Goal: Task Accomplishment & Management: Use online tool/utility

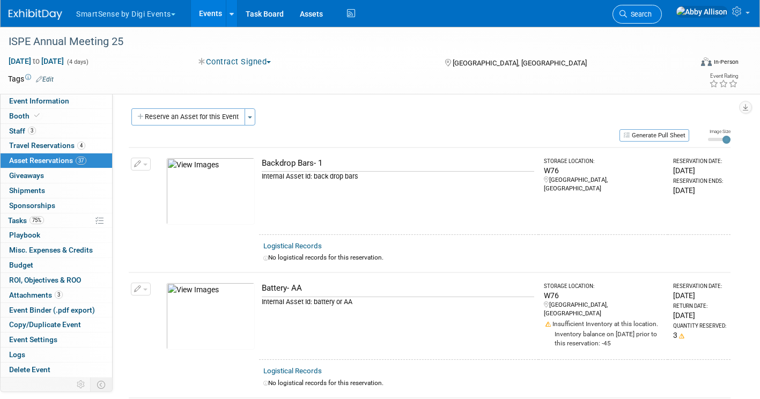
click at [651, 16] on span "Search" at bounding box center [639, 14] width 25 height 8
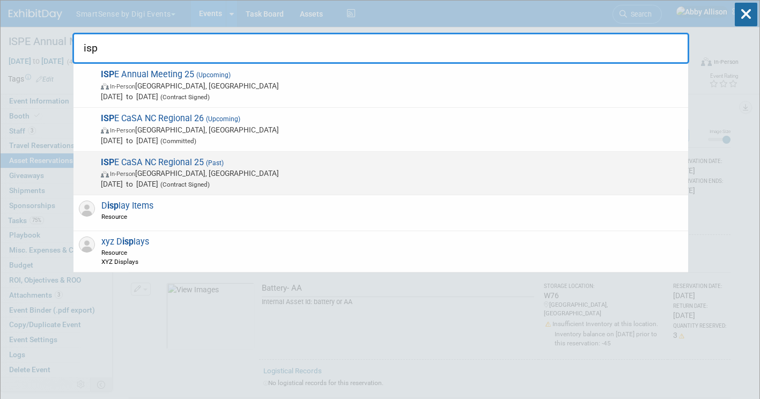
type input "isp"
click at [157, 173] on span "In-Person Raleigh, NC" at bounding box center [392, 173] width 582 height 11
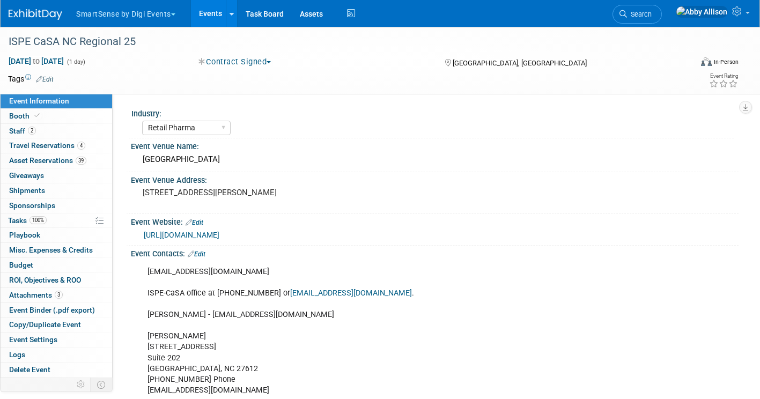
select select "Retail Pharma"
click at [31, 163] on span "Asset Reservations 39" at bounding box center [47, 160] width 77 height 9
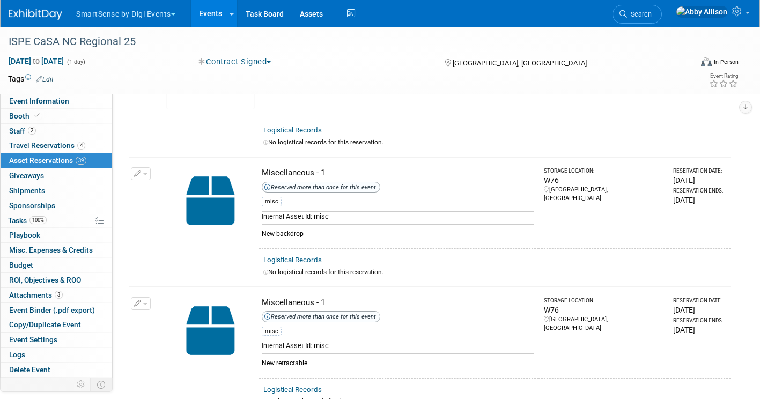
scroll to position [2869, 0]
click at [145, 302] on span "button" at bounding box center [145, 303] width 4 height 2
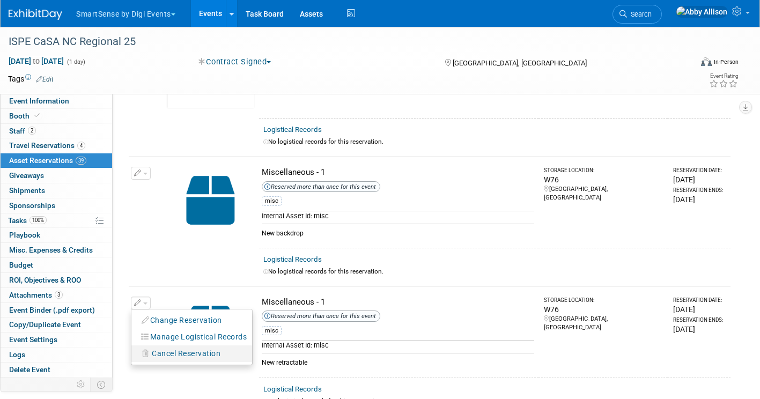
click at [170, 349] on span "Cancel Reservation" at bounding box center [186, 353] width 69 height 9
click at [267, 355] on link "Yes" at bounding box center [264, 362] width 31 height 17
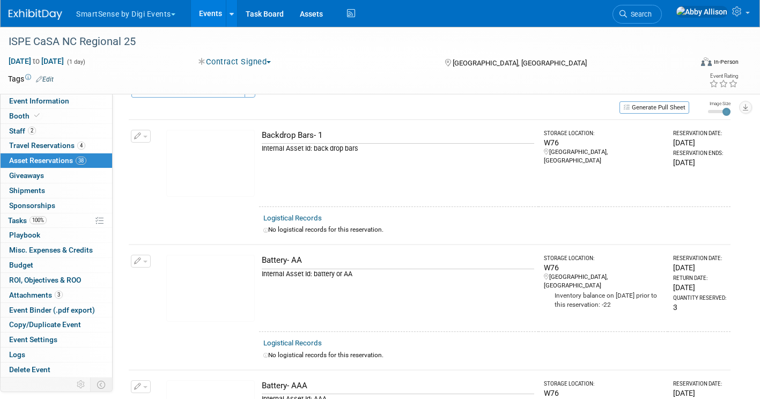
scroll to position [0, 0]
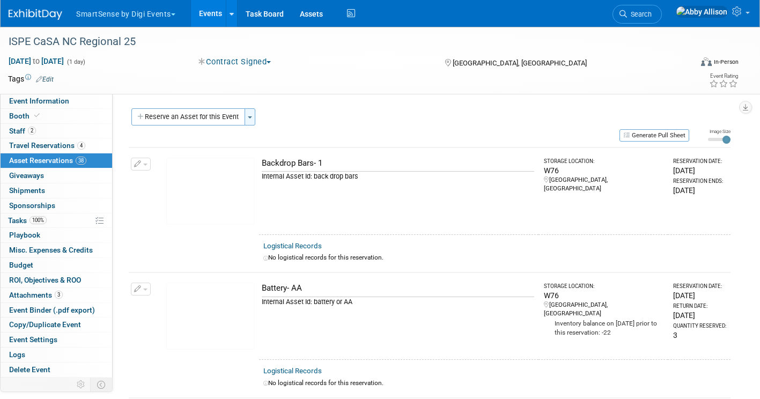
click at [252, 121] on button "Toggle Dropdown" at bounding box center [249, 116] width 11 height 17
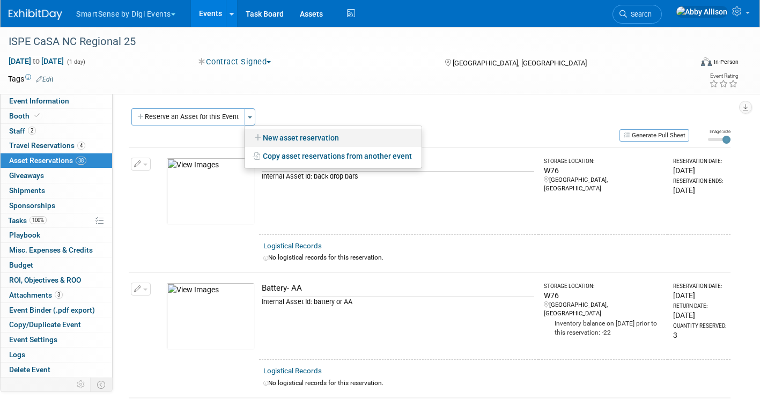
click at [273, 137] on link "New asset reservation" at bounding box center [332, 138] width 177 height 18
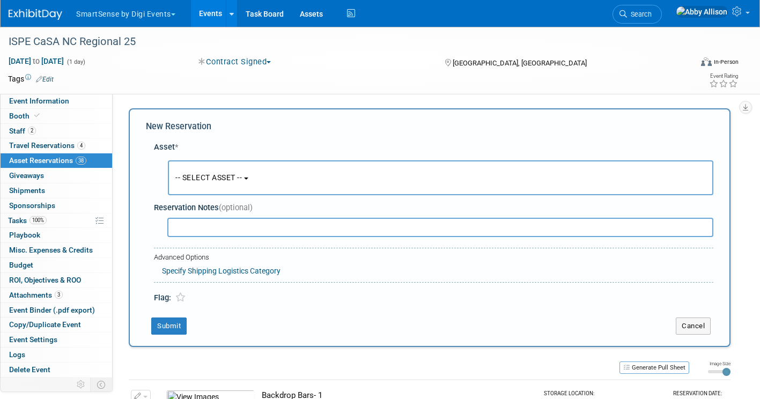
scroll to position [10, 0]
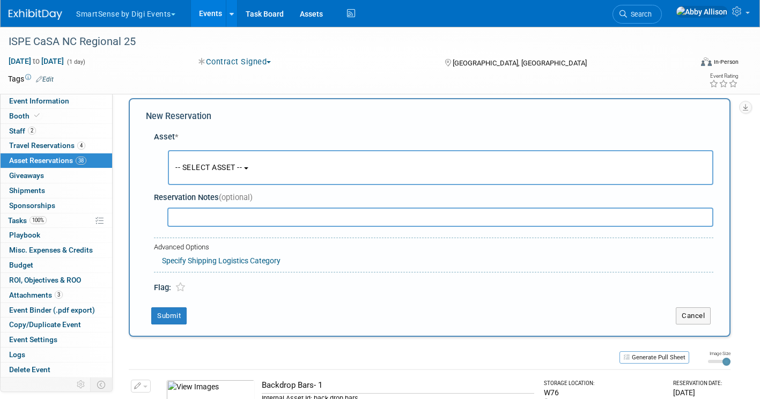
click at [209, 175] on button "-- SELECT ASSET --" at bounding box center [440, 167] width 545 height 35
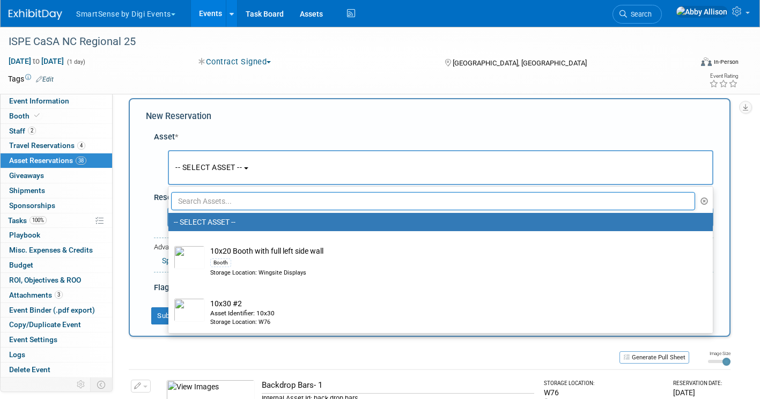
click at [220, 202] on input "text" at bounding box center [433, 201] width 524 height 18
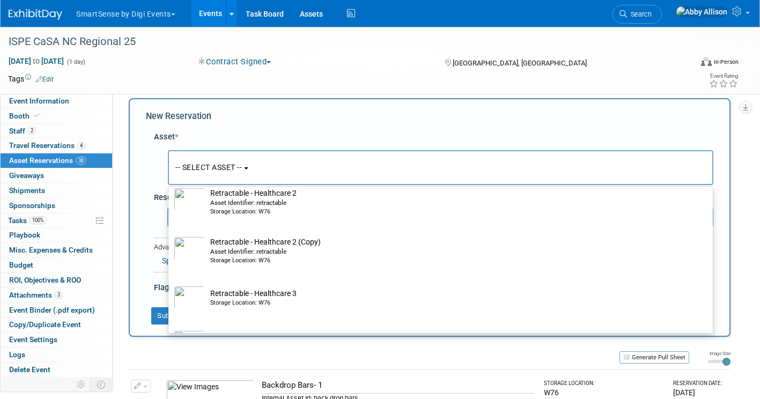
scroll to position [335, 0]
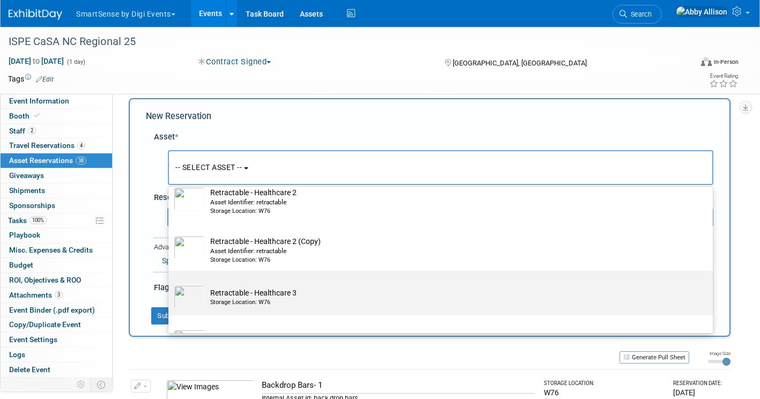
type input "retrac"
click at [233, 293] on td "Retractable - Healthcare 3​ Storage Location: W76" at bounding box center [448, 297] width 486 height 24
click at [170, 284] on input "Retractable - Healthcare 3​ Storage Location: W76" at bounding box center [166, 280] width 7 height 7
select select "10710544"
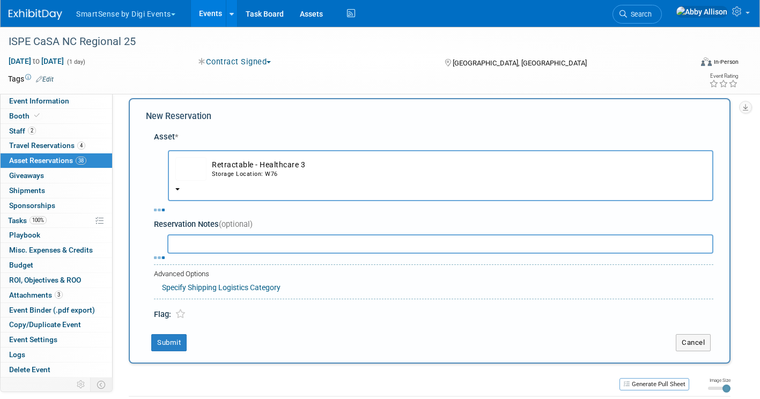
select select "1"
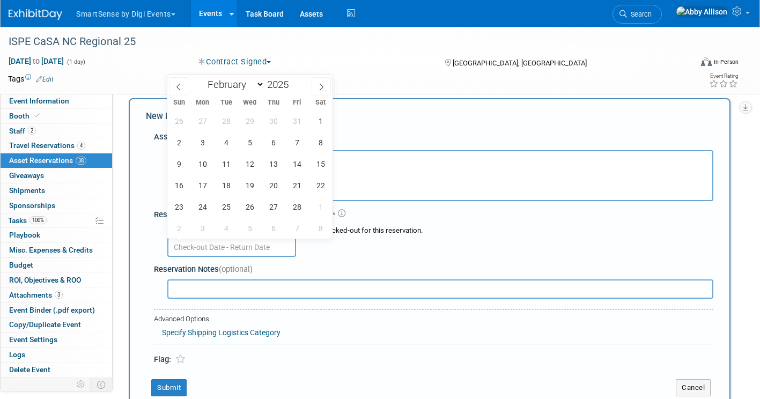
click at [222, 248] on input "text" at bounding box center [231, 246] width 129 height 19
click at [230, 143] on span "4" at bounding box center [225, 142] width 21 height 21
click at [241, 144] on span "5" at bounding box center [249, 142] width 21 height 21
type input "Feb 4, 2025 to Feb 5, 2025"
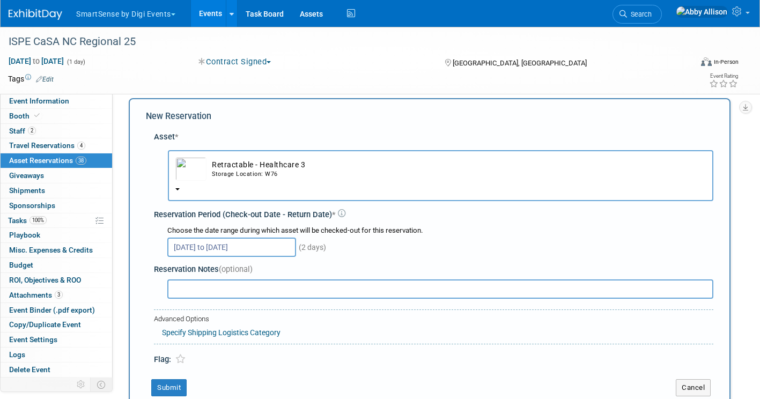
scroll to position [90, 0]
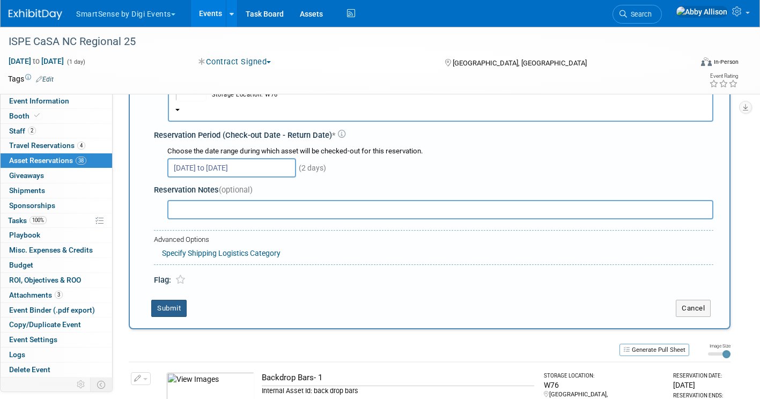
click at [169, 311] on button "Submit" at bounding box center [168, 308] width 35 height 17
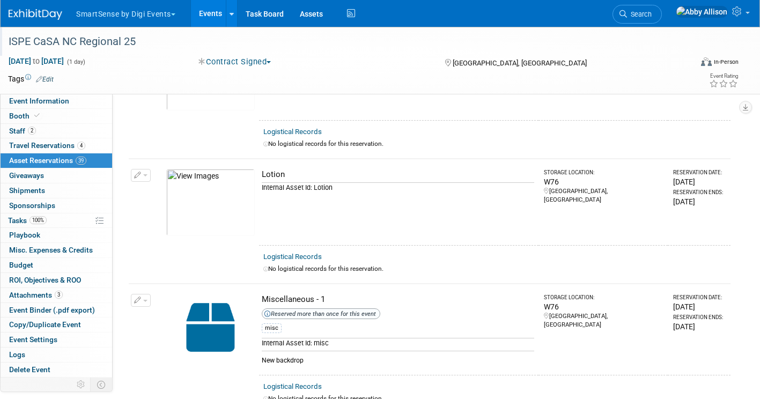
scroll to position [3644, 0]
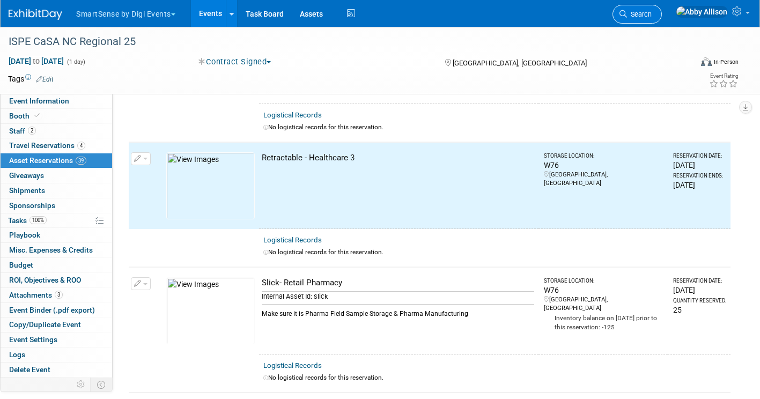
click at [651, 14] on span "Search" at bounding box center [639, 14] width 25 height 8
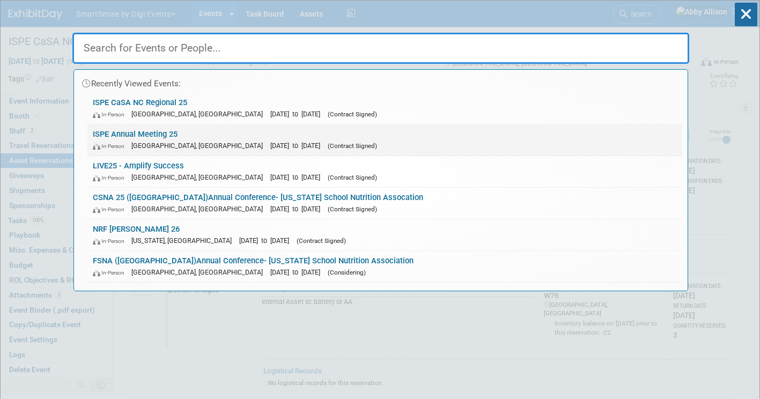
click at [132, 135] on link "ISPE Annual Meeting 25 In-Person Charlotte, NC Oct 26, 2025 to Oct 29, 2025 (Co…" at bounding box center [384, 139] width 594 height 31
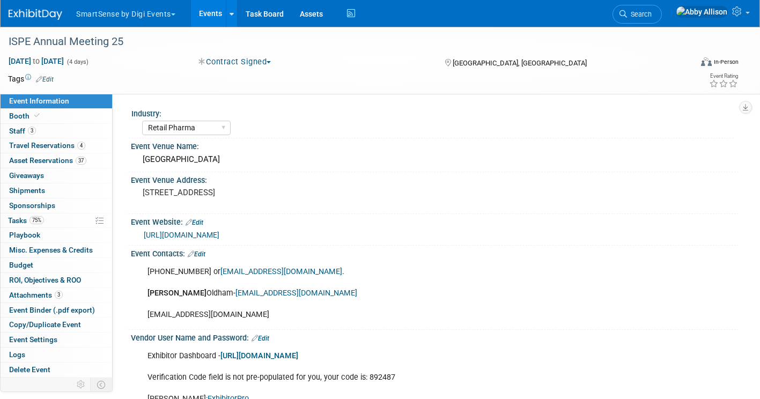
select select "Retail Pharma"
click at [64, 160] on span "Asset Reservations 37" at bounding box center [47, 160] width 77 height 9
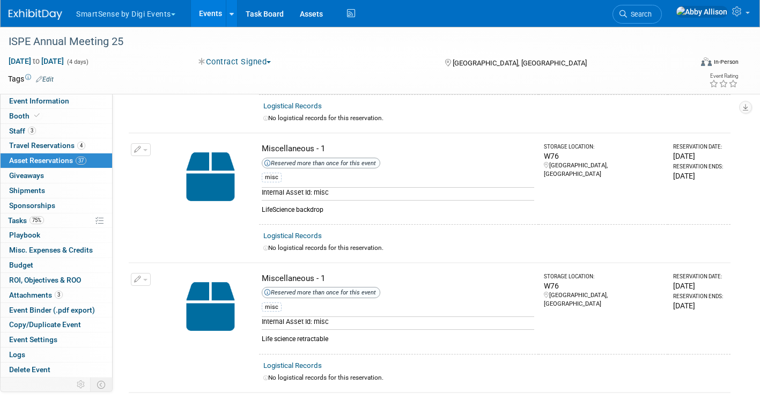
scroll to position [2643, 0]
click at [145, 278] on span "button" at bounding box center [145, 279] width 4 height 2
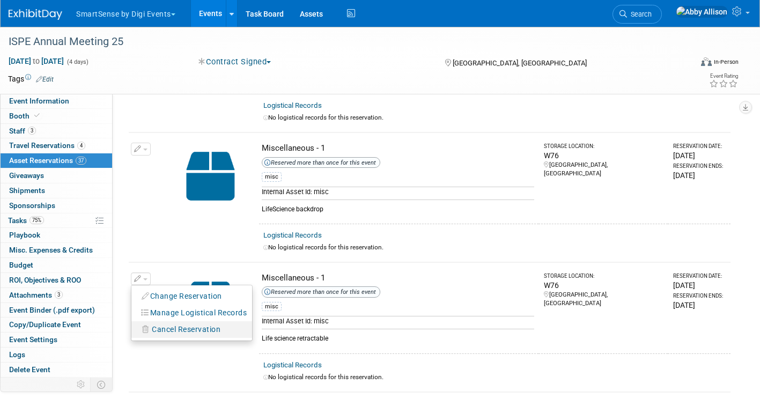
click at [165, 330] on button "Cancel Reservation" at bounding box center [181, 329] width 89 height 14
click at [254, 330] on link "Yes" at bounding box center [264, 338] width 31 height 17
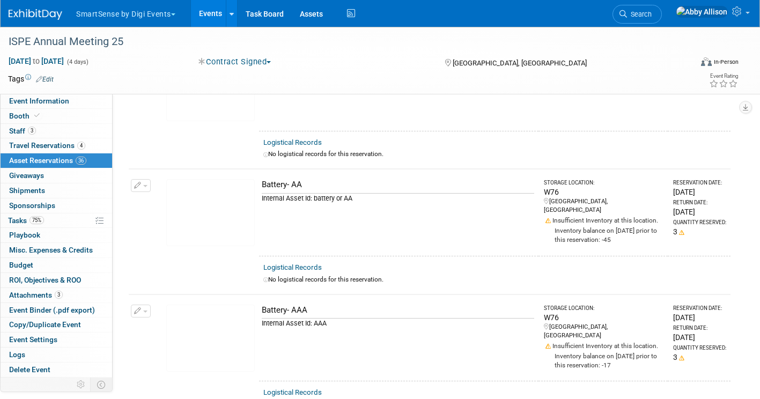
scroll to position [0, 0]
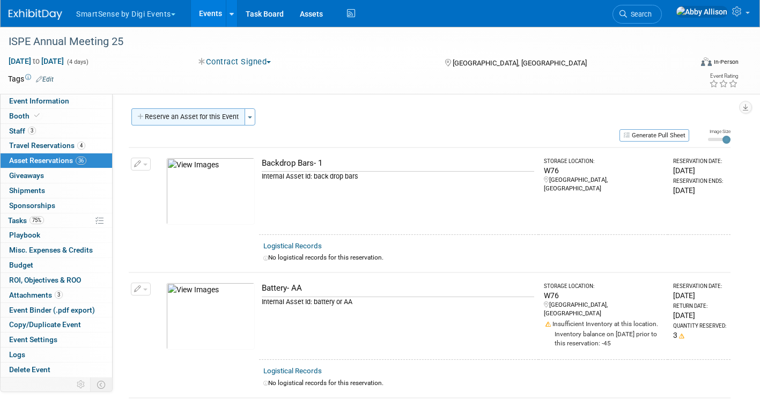
click at [206, 116] on button "Reserve an Asset for this Event" at bounding box center [188, 116] width 114 height 17
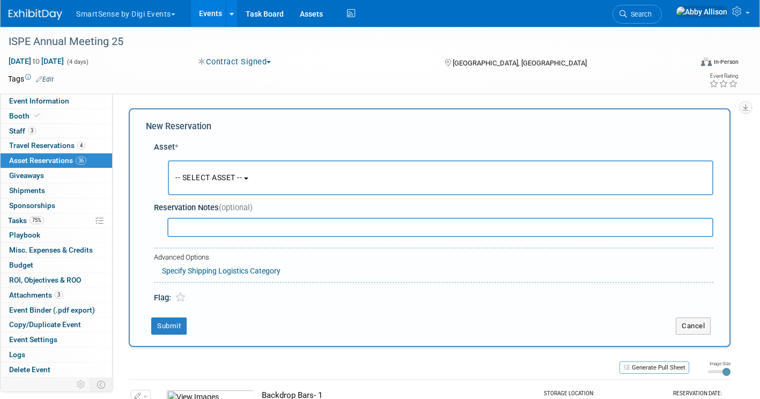
scroll to position [10, 0]
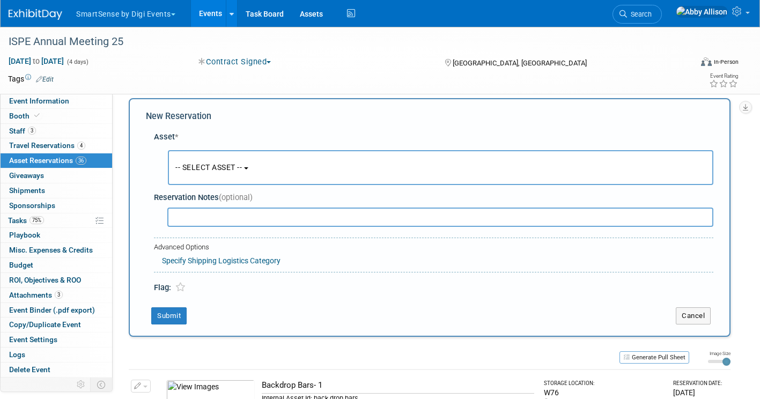
click at [269, 166] on button "-- SELECT ASSET --" at bounding box center [440, 167] width 545 height 35
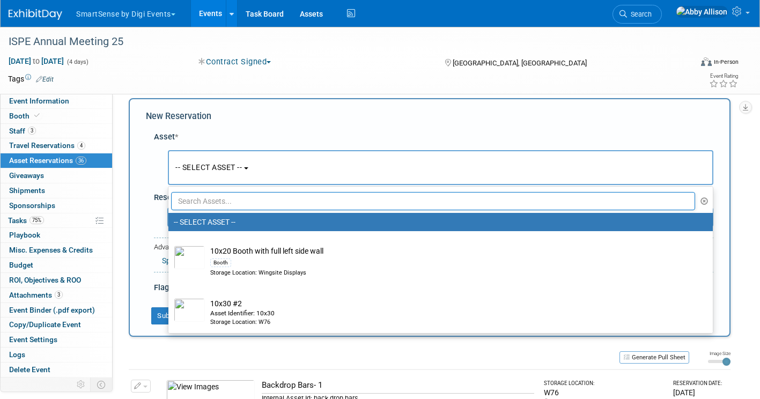
click at [226, 204] on input "text" at bounding box center [433, 201] width 524 height 18
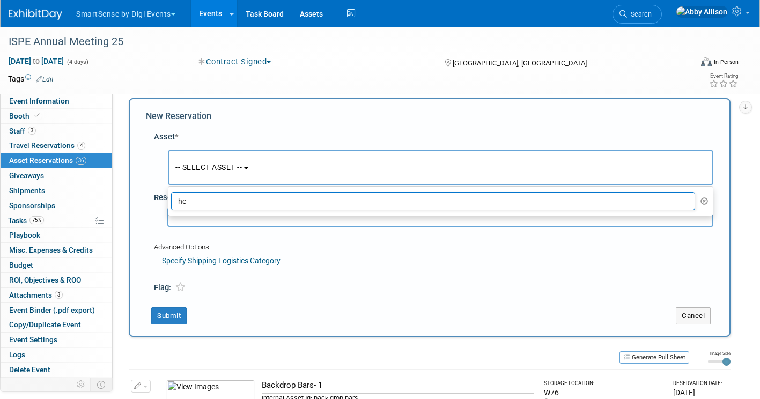
type input "h"
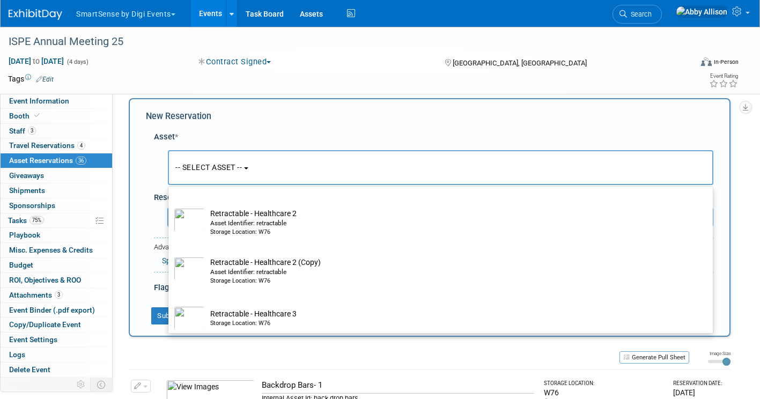
scroll to position [349, 0]
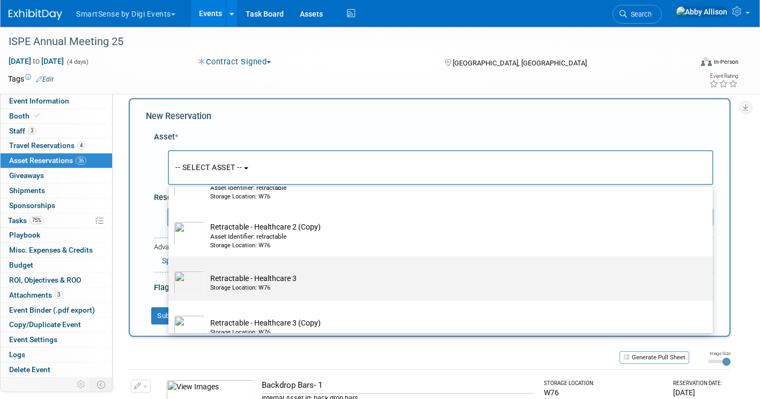
type input "retractable"
click at [225, 282] on td "Retractable - Healthcare 3​ Storage Location: W76" at bounding box center [448, 283] width 486 height 24
click at [170, 269] on input "Retractable - Healthcare 3​ Storage Location: W76" at bounding box center [166, 265] width 7 height 7
select select "10710544"
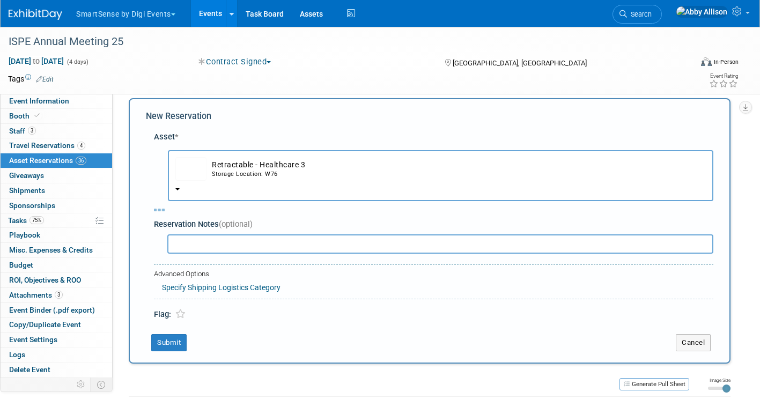
select select "9"
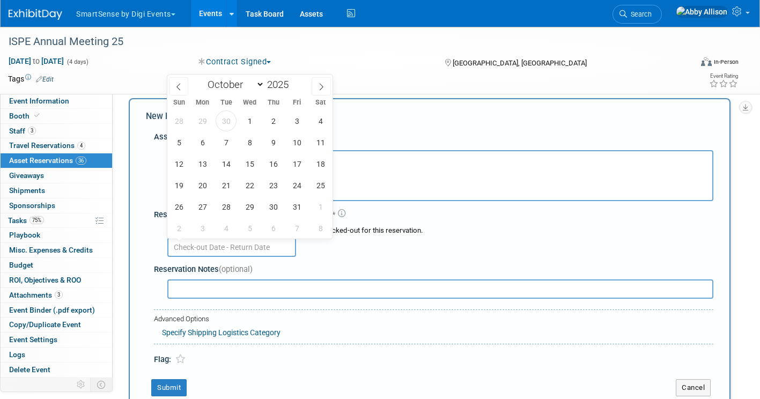
click at [250, 249] on input "text" at bounding box center [231, 246] width 129 height 19
click at [224, 163] on span "14" at bounding box center [225, 163] width 21 height 21
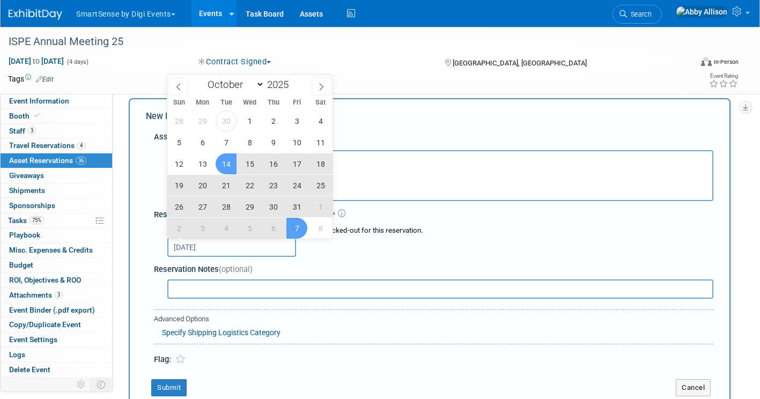
click at [292, 232] on span "7" at bounding box center [296, 228] width 21 height 21
type input "Oct 14, 2025 to Nov 7, 2025"
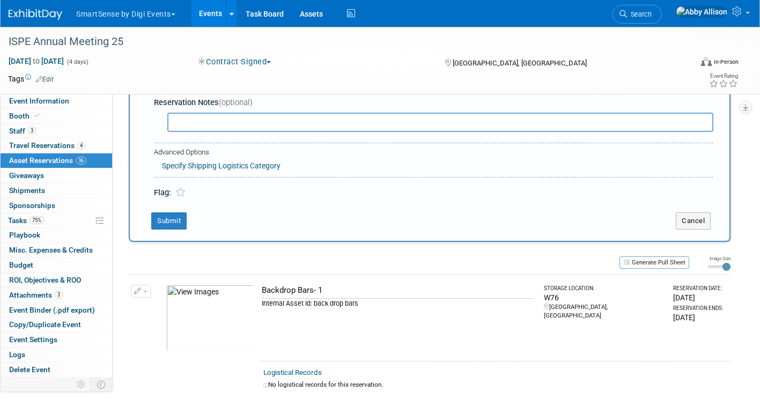
scroll to position [177, 0]
click at [176, 219] on button "Submit" at bounding box center [168, 220] width 35 height 17
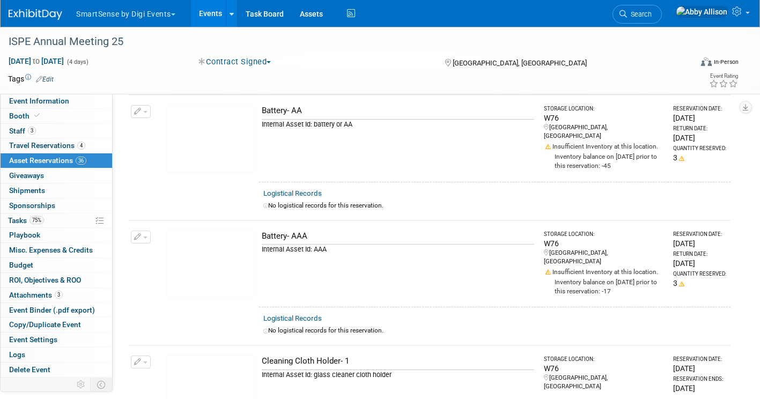
scroll to position [3524, 0]
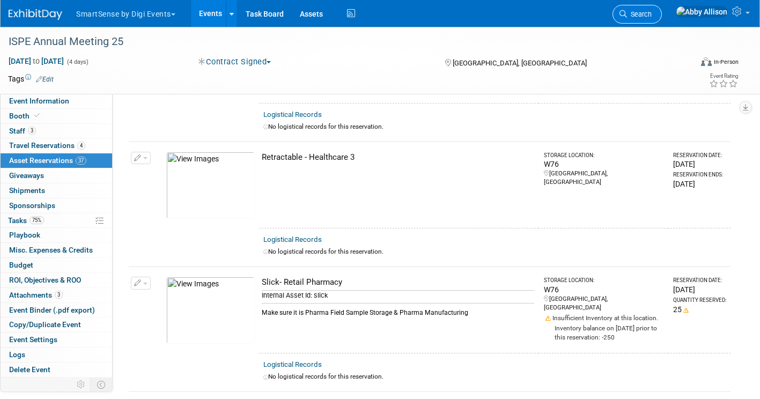
click at [651, 17] on span "Search" at bounding box center [639, 14] width 25 height 8
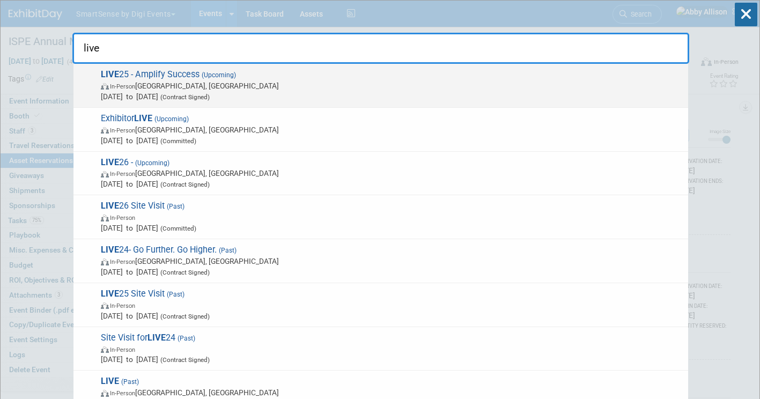
type input "live"
click at [161, 75] on span "LIVE 25 - Amplify Success (Upcoming) In-Person Nashville, TN Oct 21, 2025 to Oc…" at bounding box center [390, 85] width 585 height 33
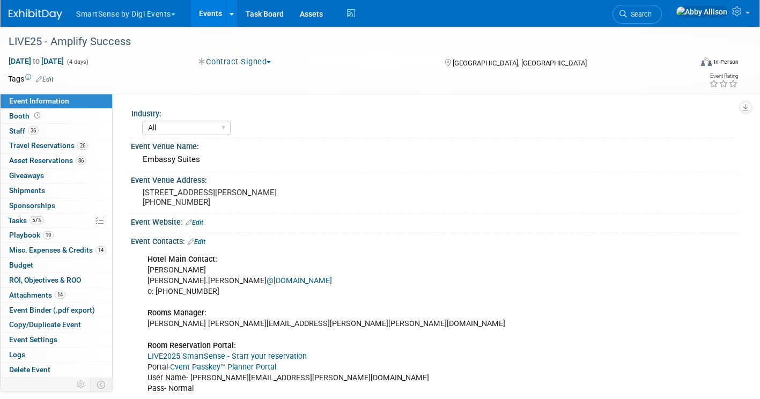
select select "All"
click at [47, 161] on span "Asset Reservations 86" at bounding box center [47, 160] width 77 height 9
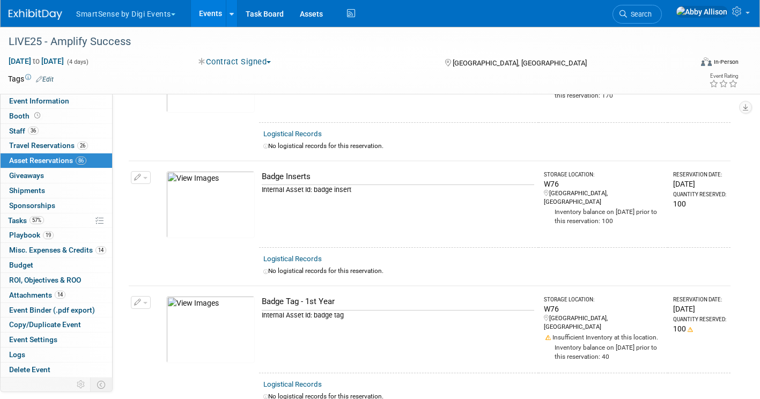
scroll to position [236, 0]
click at [651, 17] on span "Search" at bounding box center [639, 14] width 25 height 8
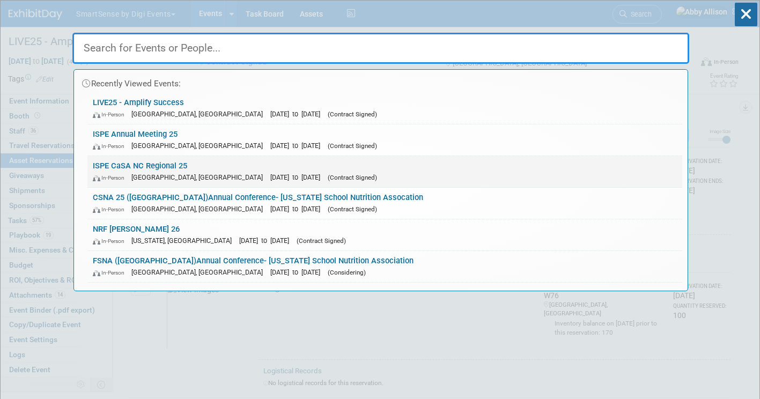
click at [178, 167] on link "ISPE CaSA NC Regional 25 In-Person Raleigh, NC Feb 25, 2025 to Feb 25, 2025 (Co…" at bounding box center [384, 171] width 594 height 31
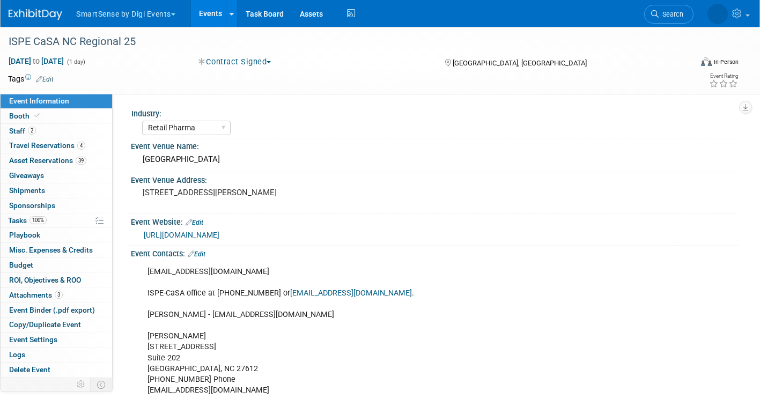
select select "Retail Pharma"
click at [41, 161] on span "Asset Reservations 39" at bounding box center [47, 160] width 77 height 9
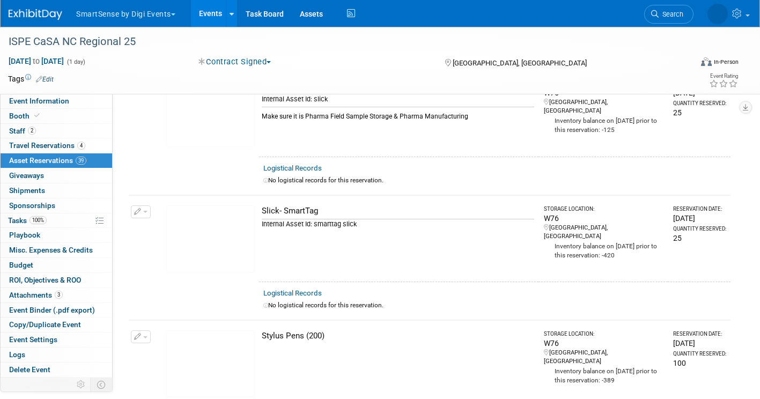
scroll to position [3842, 0]
click at [651, 17] on span "Search" at bounding box center [639, 14] width 25 height 8
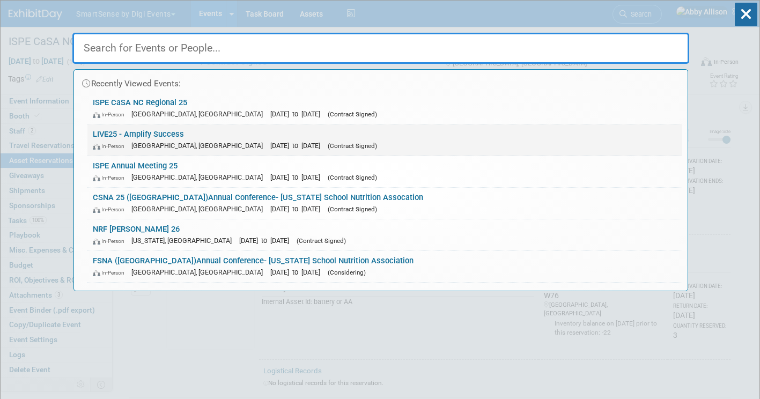
click at [121, 132] on link "LIVE25 - Amplify Success In-Person [GEOGRAPHIC_DATA], [GEOGRAPHIC_DATA] [DATE] …" at bounding box center [384, 139] width 594 height 31
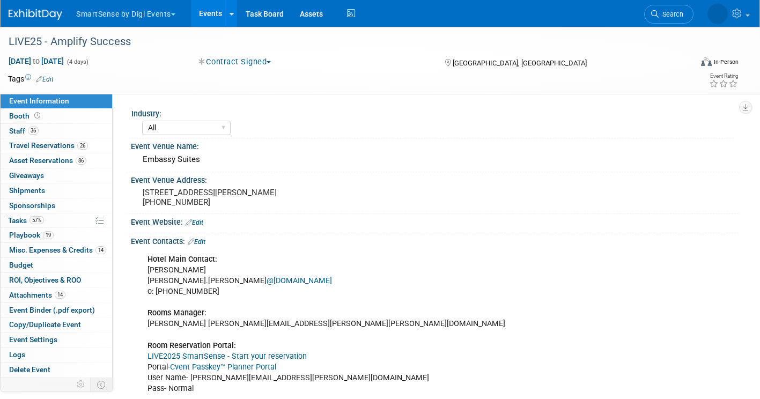
select select "All"
click at [43, 161] on span "Asset Reservations 86" at bounding box center [47, 160] width 77 height 9
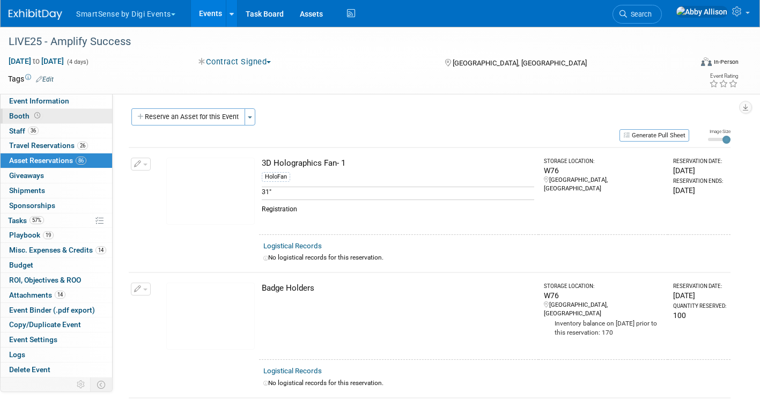
click at [18, 114] on span "Booth" at bounding box center [25, 115] width 33 height 9
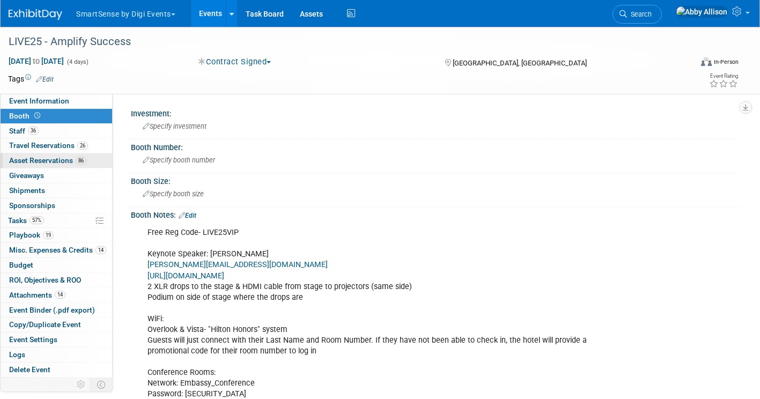
click at [36, 157] on span "Asset Reservations 86" at bounding box center [47, 160] width 77 height 9
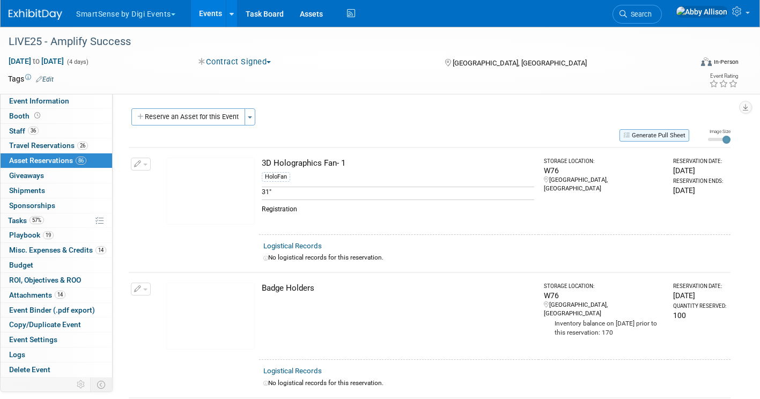
click at [659, 135] on button "Generate Pull Sheet" at bounding box center [654, 135] width 70 height 12
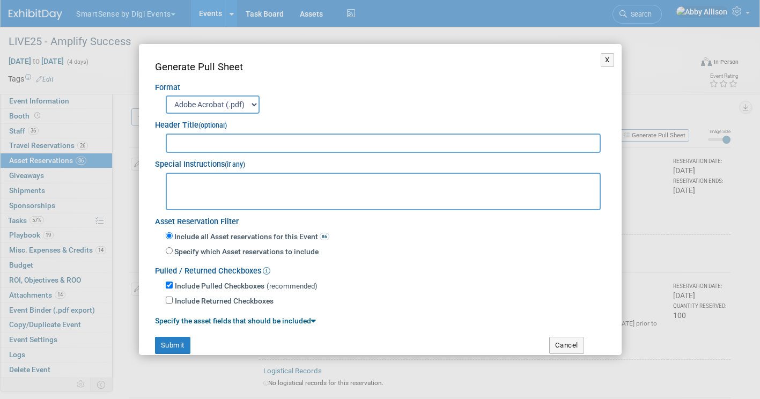
click at [206, 103] on select "Adobe Acrobat (.pdf) MS-Word (.docx)" at bounding box center [213, 104] width 94 height 18
select select "docx"
click at [166, 95] on select "Adobe Acrobat (.pdf) MS-Word (.docx)" at bounding box center [213, 104] width 94 height 18
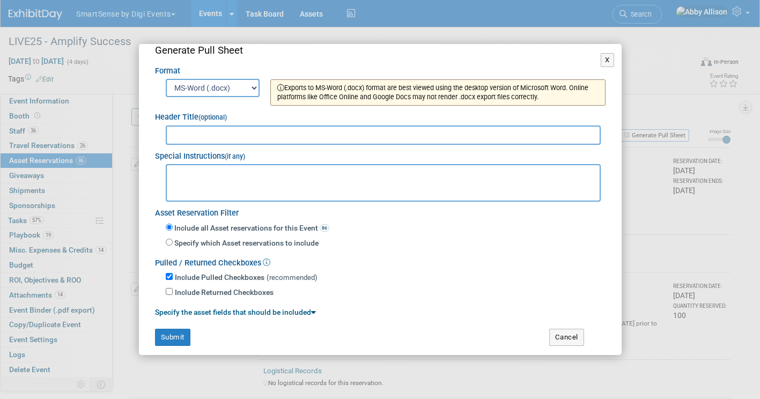
scroll to position [22, 0]
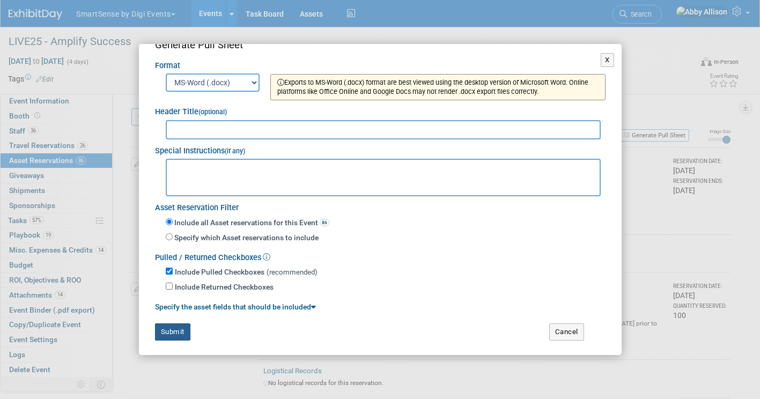
click at [176, 333] on button "Submit" at bounding box center [172, 331] width 35 height 17
